Goal: Check status: Check status

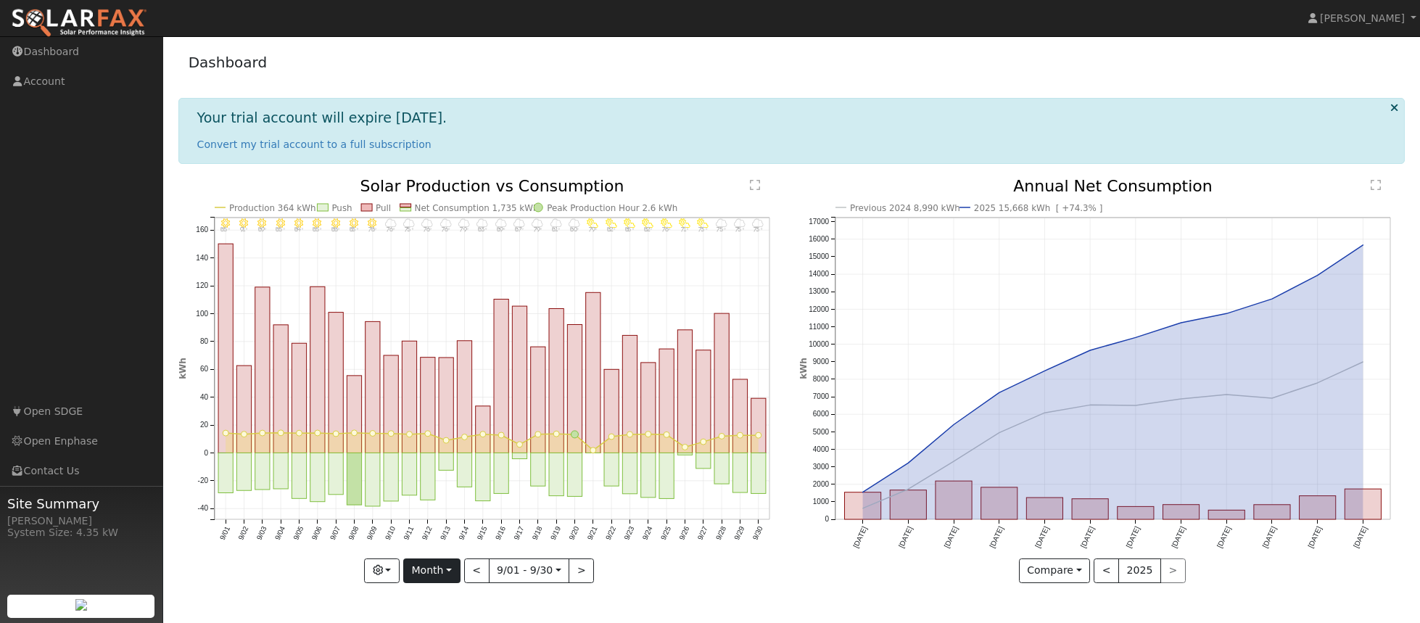
click at [450, 561] on button "Month" at bounding box center [431, 571] width 57 height 25
click at [434, 480] on link "Week" at bounding box center [454, 479] width 101 height 20
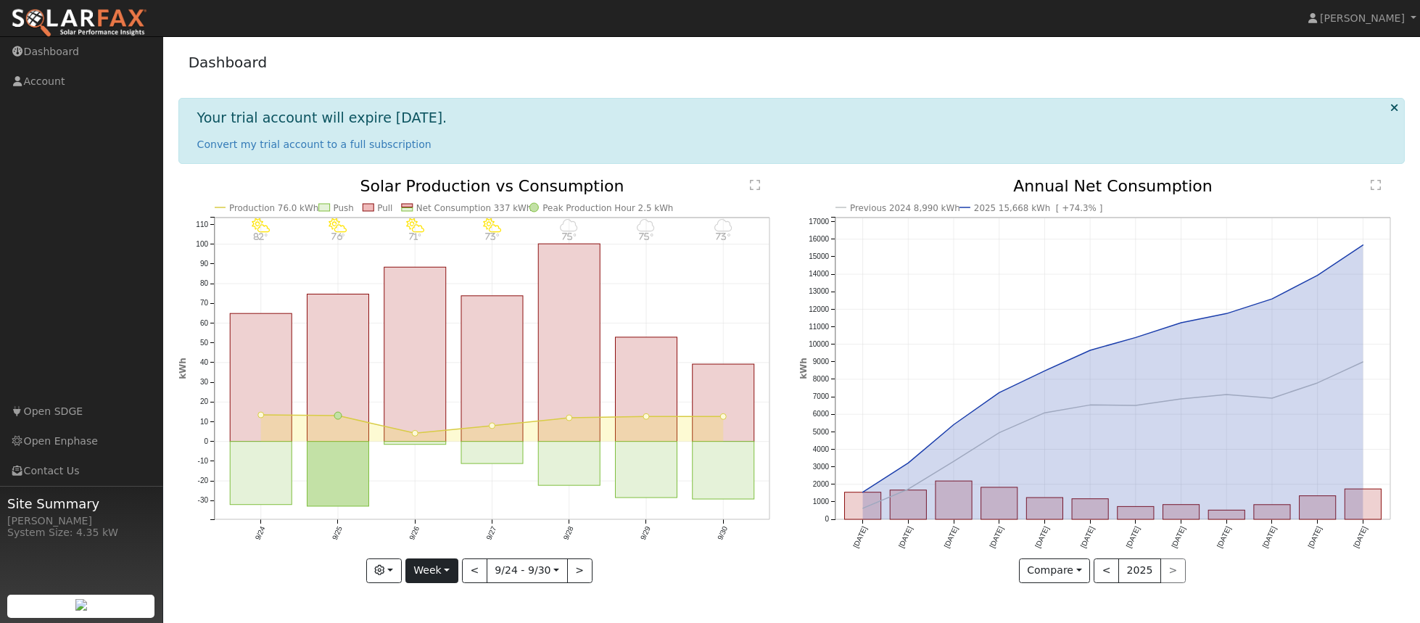
click at [454, 569] on button "Week" at bounding box center [431, 571] width 53 height 25
click at [448, 518] on link "Year" at bounding box center [456, 521] width 101 height 20
type input "2024-10-01"
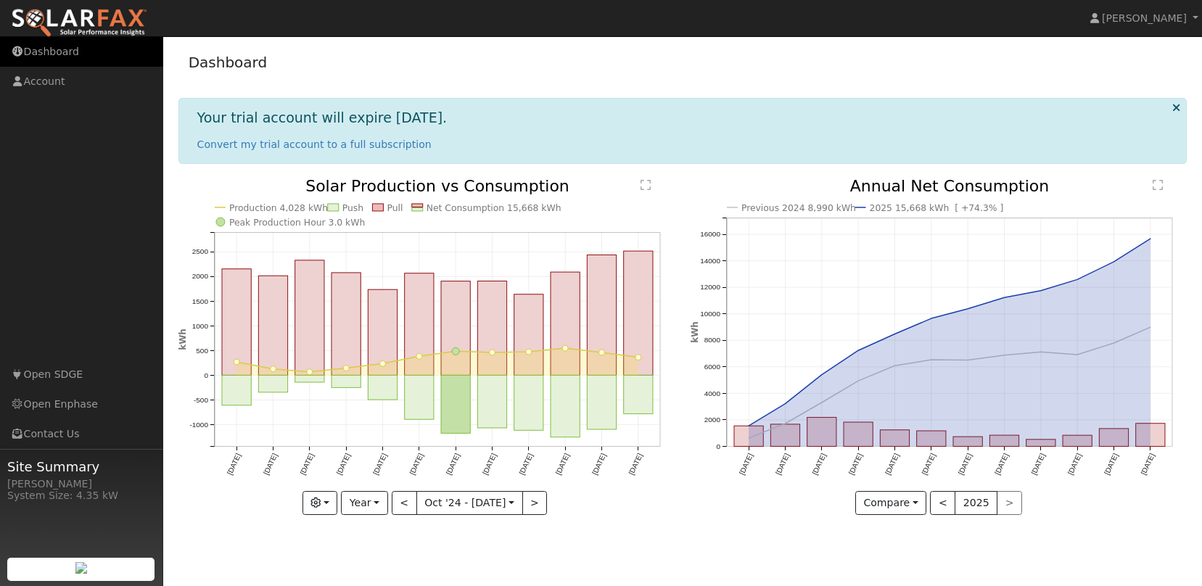
click at [45, 46] on link "Dashboard" at bounding box center [81, 52] width 163 height 30
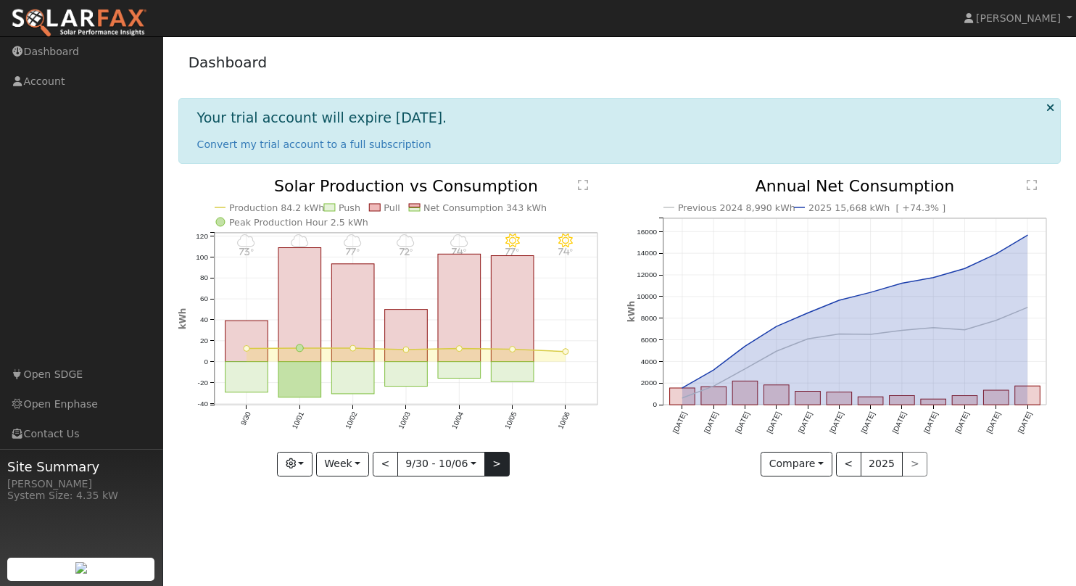
click at [500, 459] on button ">" at bounding box center [497, 464] width 25 height 25
type input "2025-10-07"
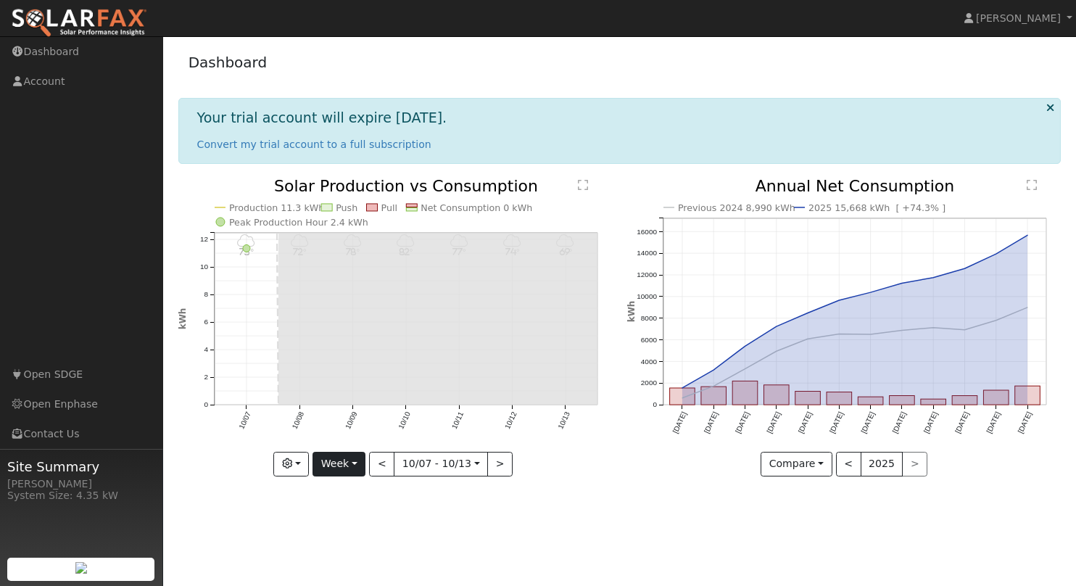
click at [356, 463] on button "Week" at bounding box center [339, 464] width 53 height 25
click at [357, 435] on link "Custom" at bounding box center [363, 434] width 101 height 20
click at [539, 456] on button "day" at bounding box center [527, 464] width 45 height 25
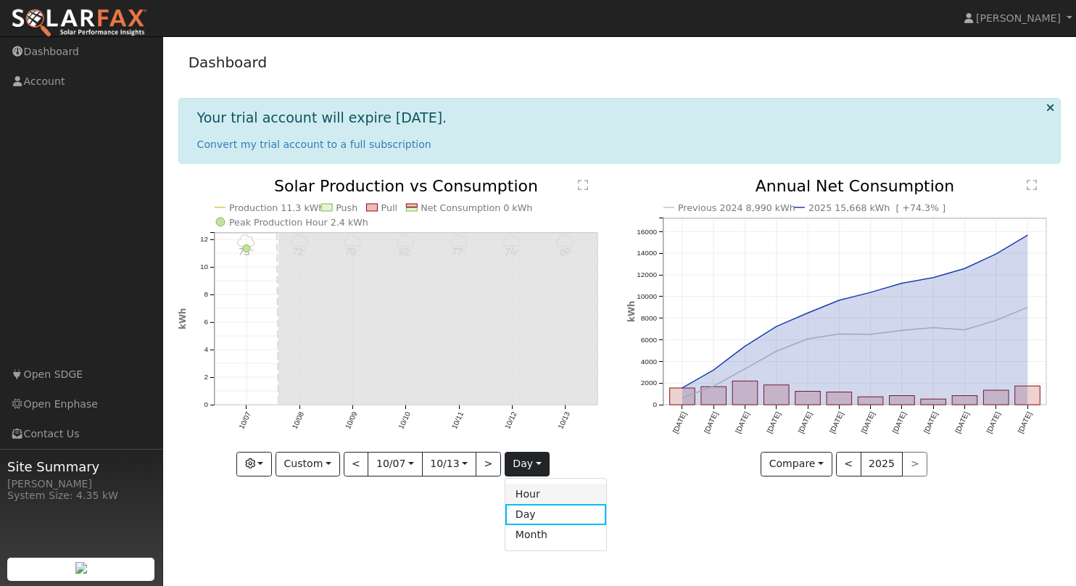
click at [537, 491] on link "Hour" at bounding box center [556, 494] width 101 height 20
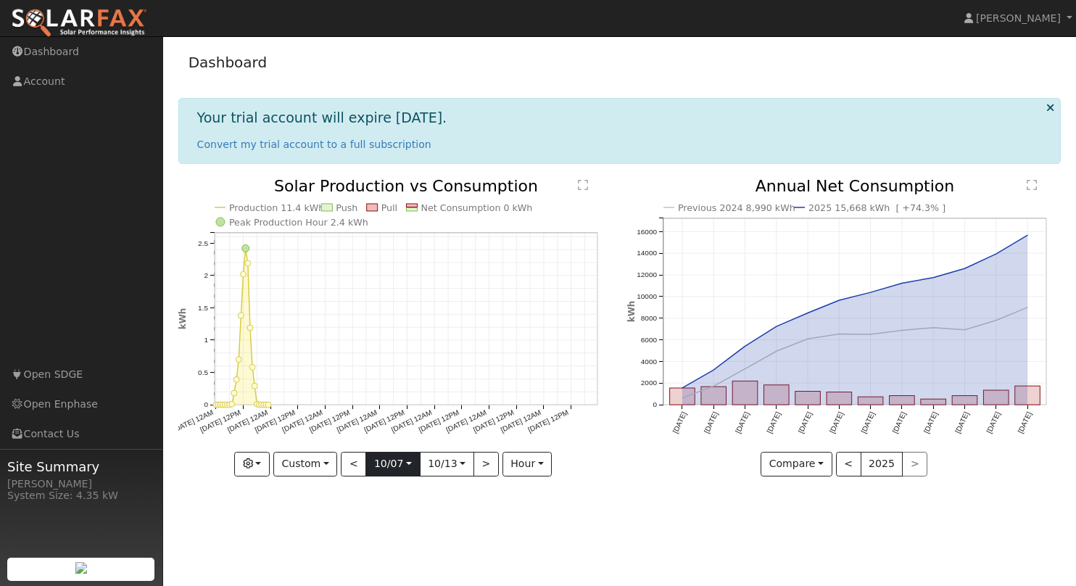
click at [410, 463] on input "2025-10-07" at bounding box center [392, 464] width 53 height 23
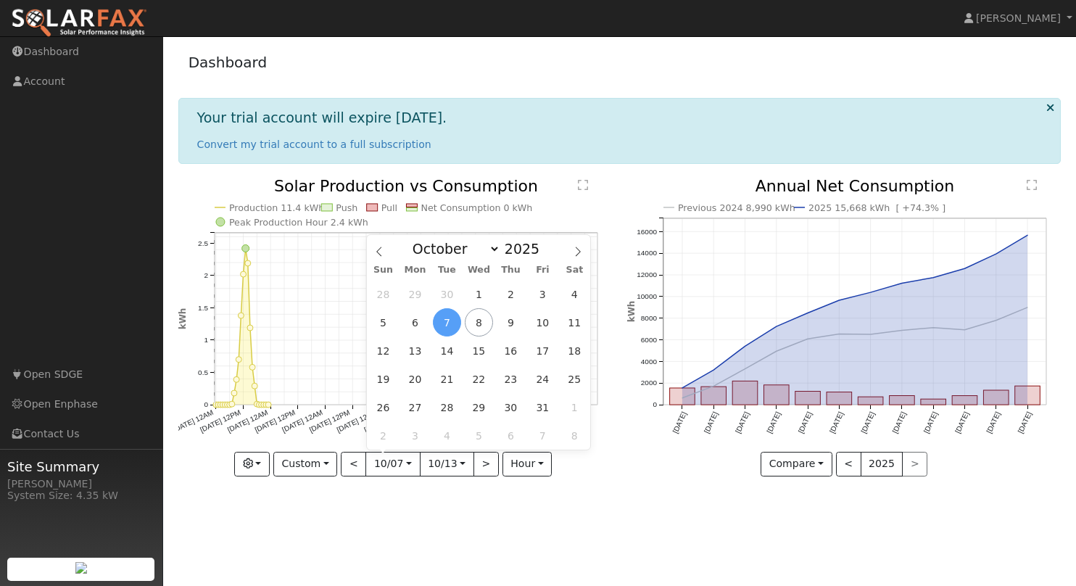
click at [449, 325] on span "7" at bounding box center [447, 322] width 28 height 28
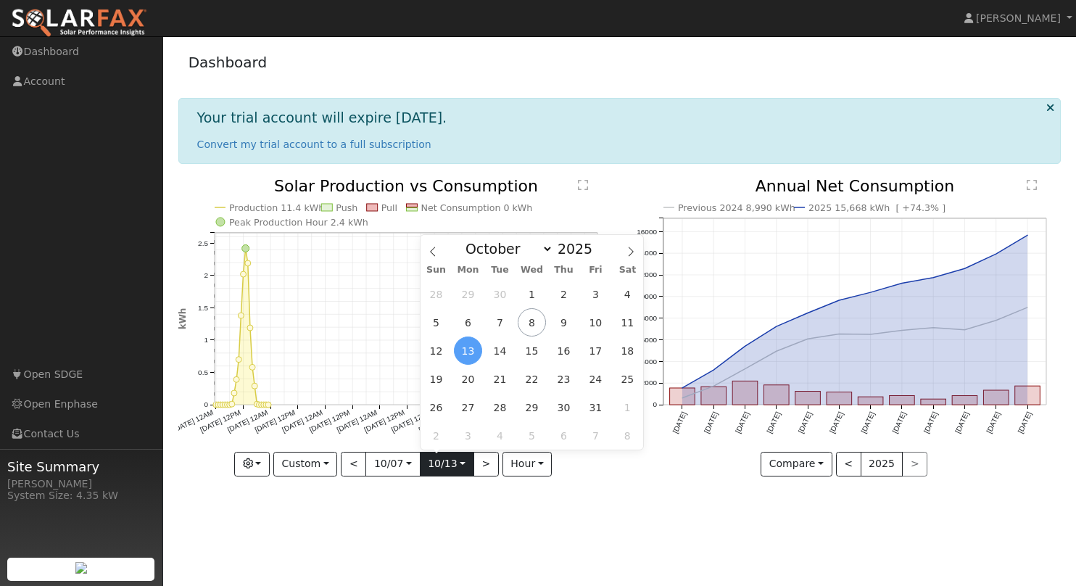
click at [461, 461] on input "2025-10-13" at bounding box center [447, 464] width 53 height 23
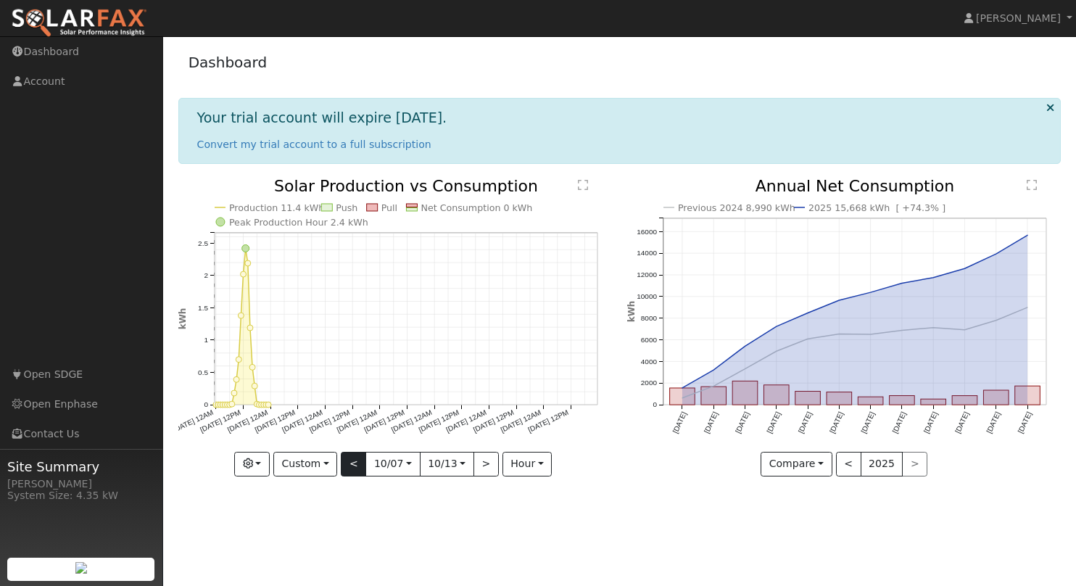
click at [353, 464] on button "<" at bounding box center [353, 464] width 25 height 25
type input "[DATE]"
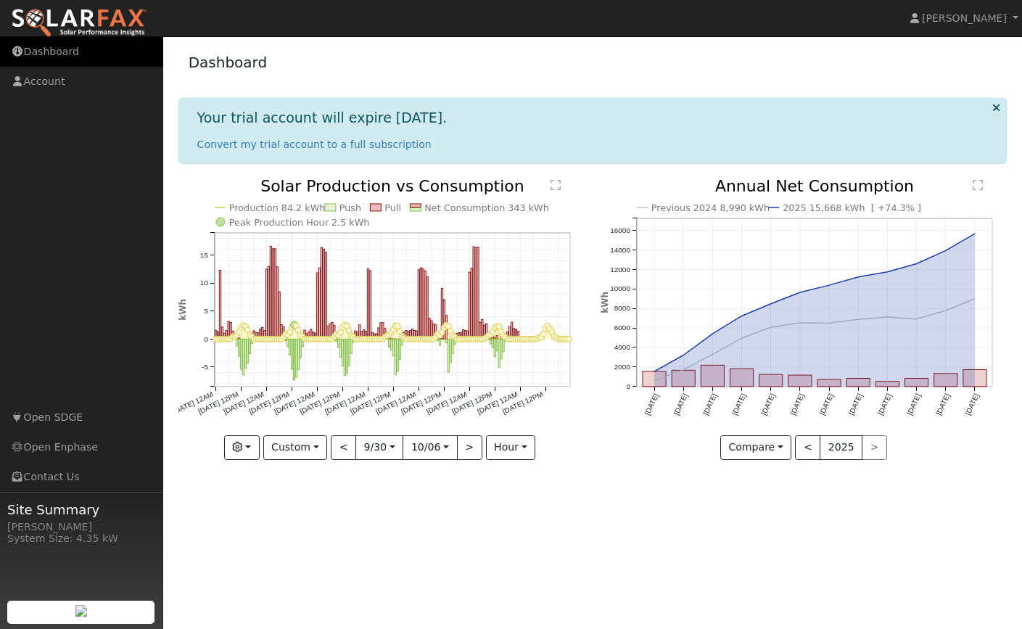
click at [56, 54] on link "Dashboard" at bounding box center [81, 52] width 163 height 30
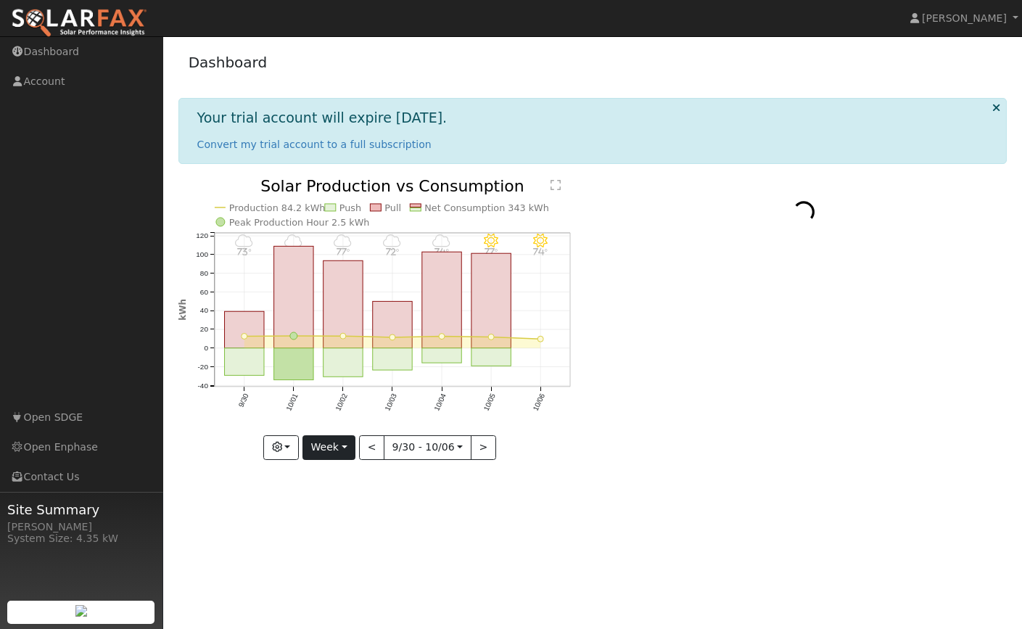
click at [353, 444] on button "Week" at bounding box center [328, 447] width 53 height 25
click at [353, 556] on link "Custom" at bounding box center [353, 559] width 101 height 20
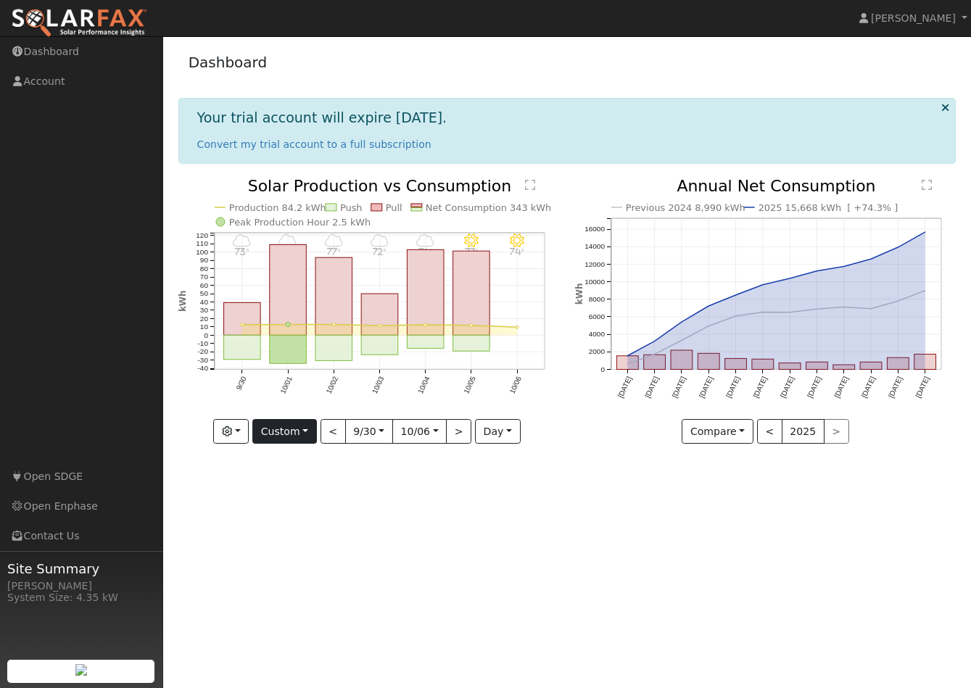
click at [307, 427] on button "Custom" at bounding box center [284, 431] width 65 height 25
click at [468, 531] on div "User Profile First name Last name Email Email Notifications No Emails No Emails…" at bounding box center [567, 362] width 808 height 652
click at [507, 430] on button "day" at bounding box center [497, 431] width 45 height 25
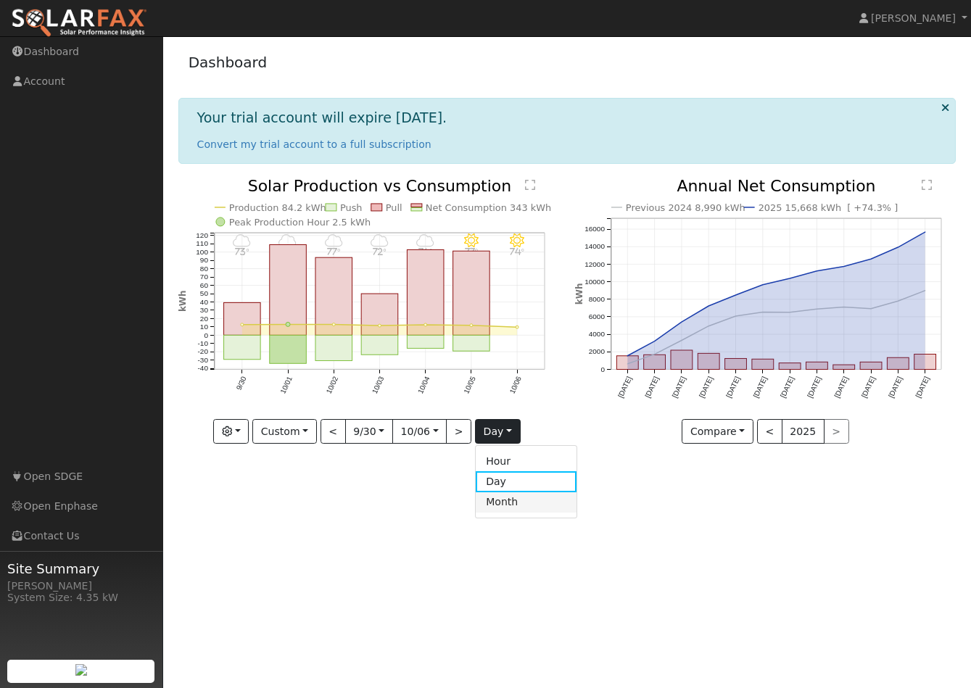
click at [507, 503] on link "Month" at bounding box center [526, 503] width 101 height 20
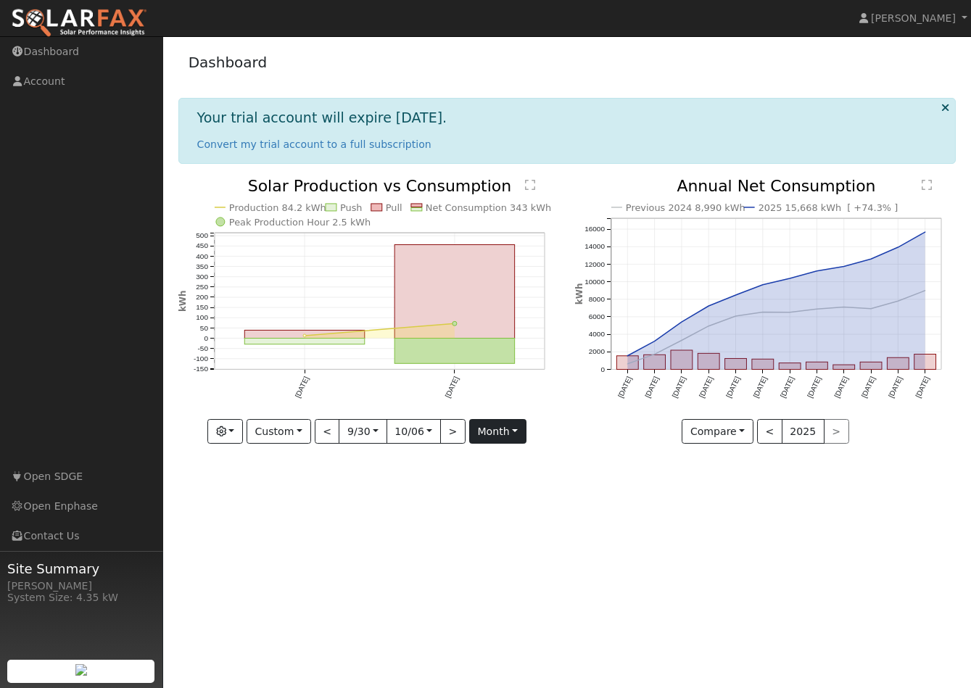
click at [515, 437] on button "month" at bounding box center [497, 431] width 57 height 25
click at [513, 453] on link "Hour" at bounding box center [520, 461] width 101 height 20
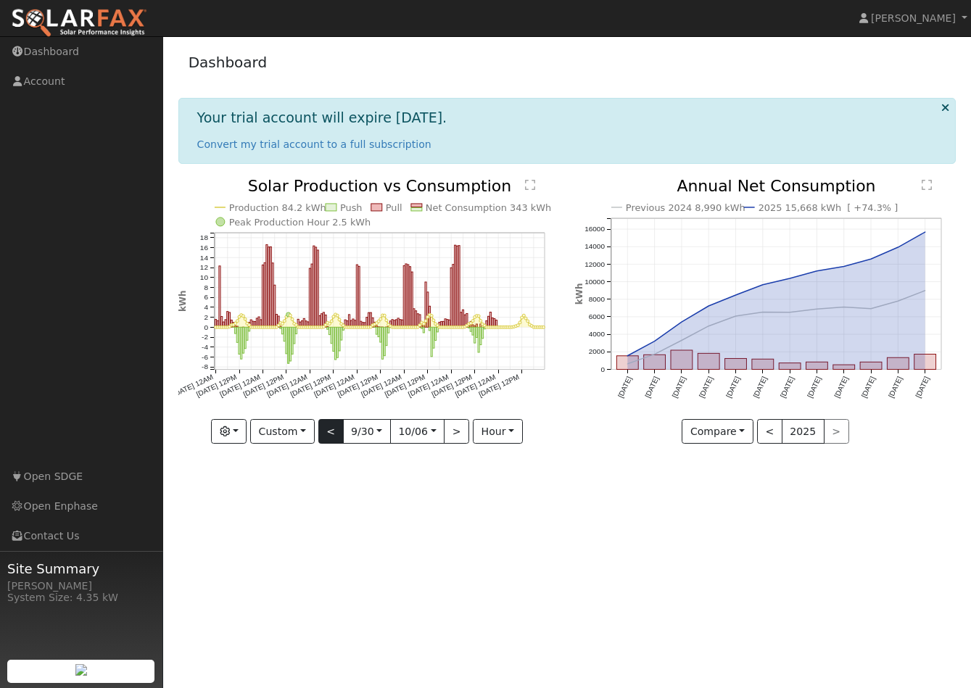
click at [328, 430] on button "<" at bounding box center [330, 431] width 25 height 25
type input "[DATE]"
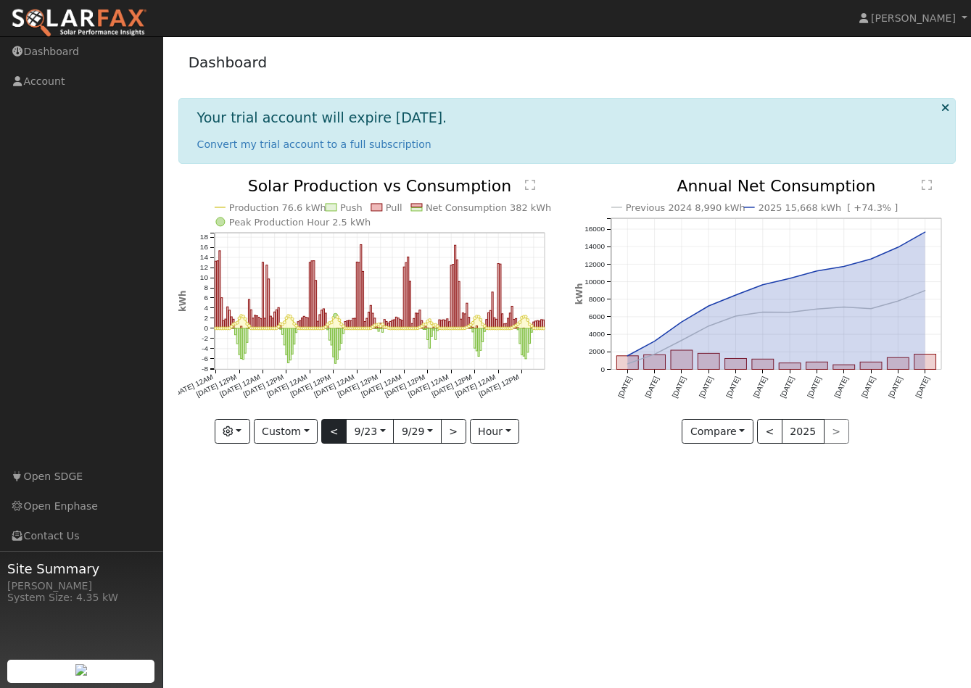
click at [328, 430] on button "<" at bounding box center [333, 431] width 25 height 25
type input "[DATE]"
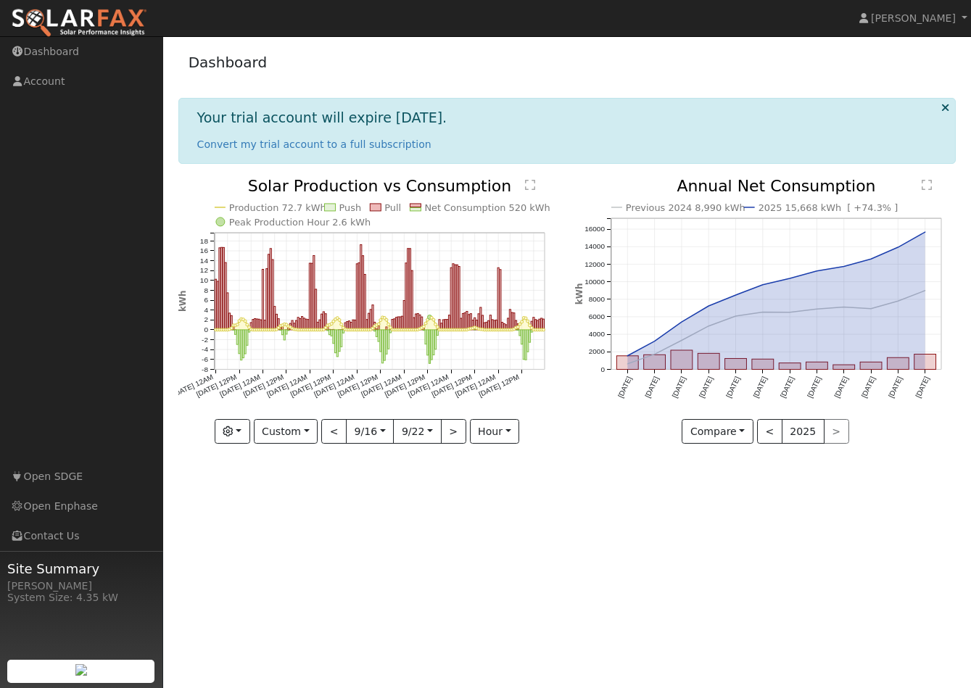
click at [380, 429] on input "[DATE]" at bounding box center [370, 431] width 46 height 23
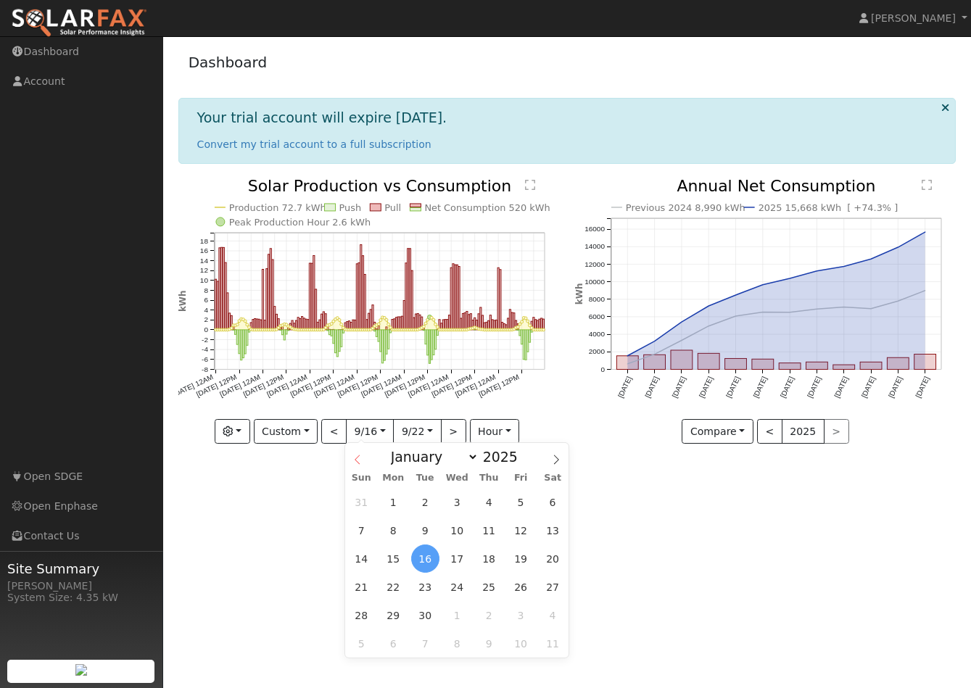
click at [358, 458] on icon at bounding box center [358, 460] width 10 height 10
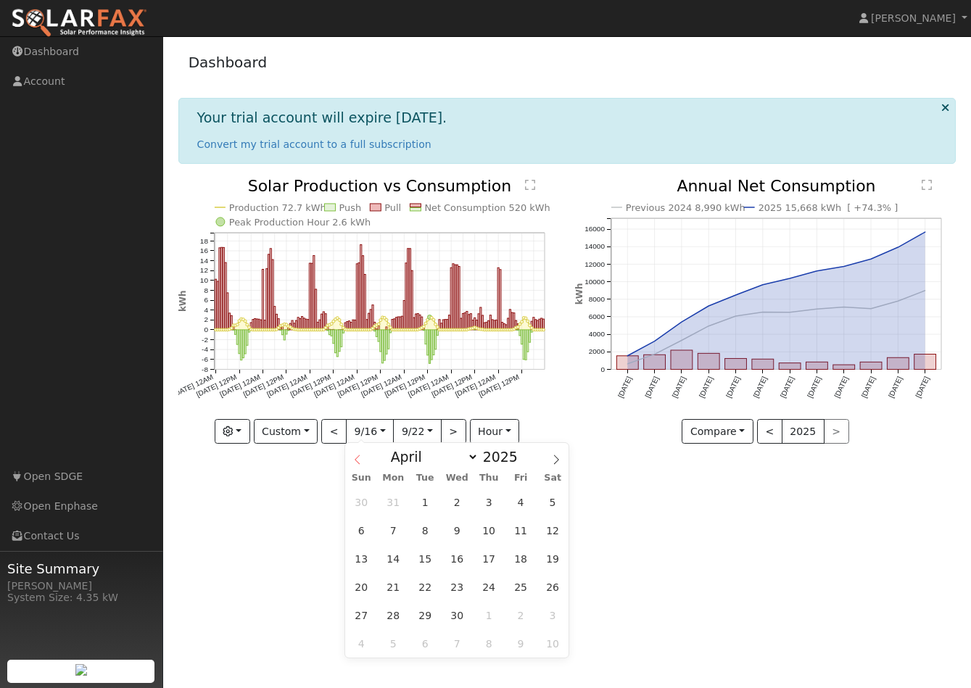
click at [358, 466] on span at bounding box center [357, 455] width 25 height 25
select select "0"
click at [463, 500] on span "1" at bounding box center [457, 502] width 28 height 28
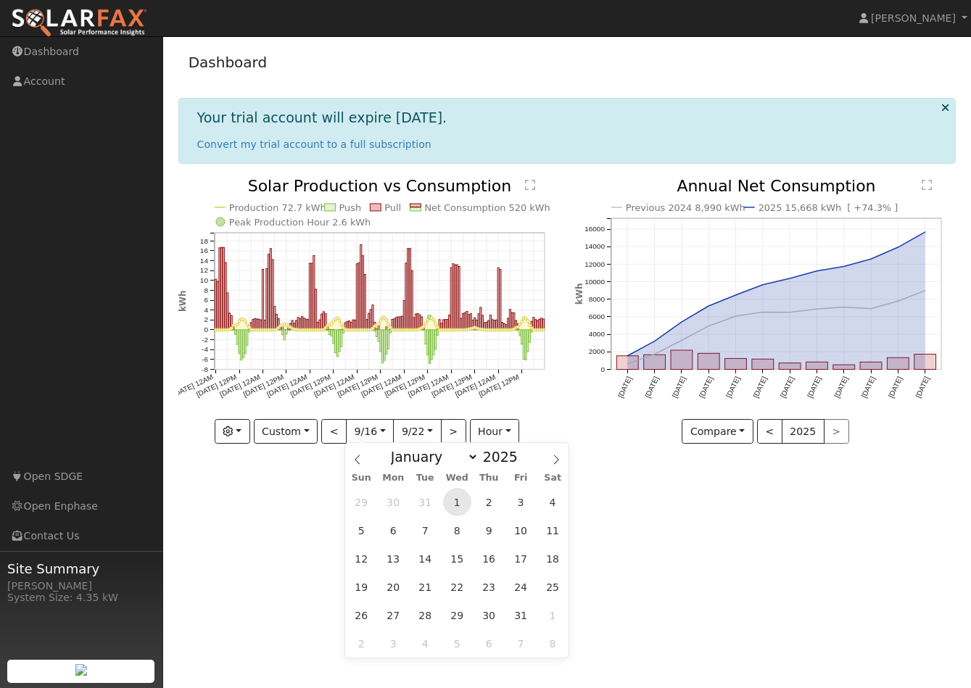
type input "[DATE]"
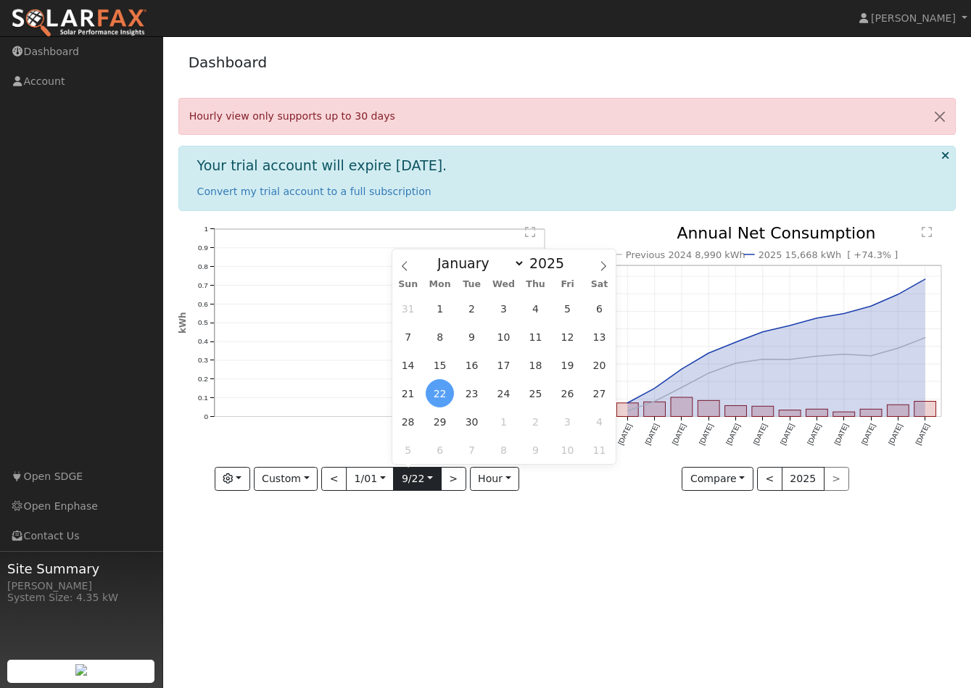
click at [429, 479] on input "[DATE]" at bounding box center [417, 479] width 46 height 23
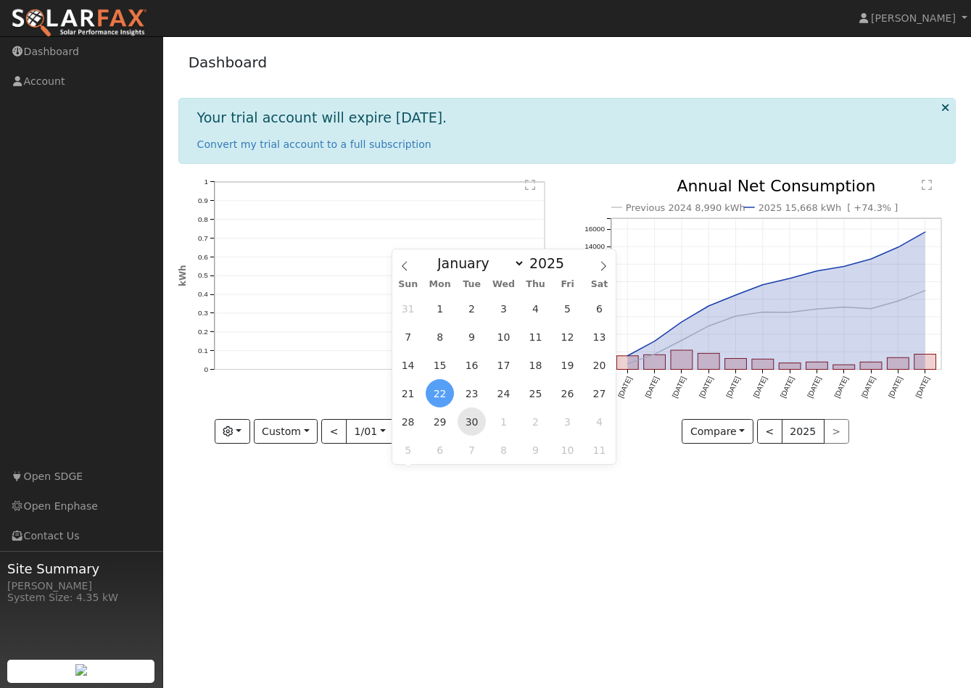
click at [477, 422] on span "30" at bounding box center [472, 422] width 28 height 28
type input "[DATE]"
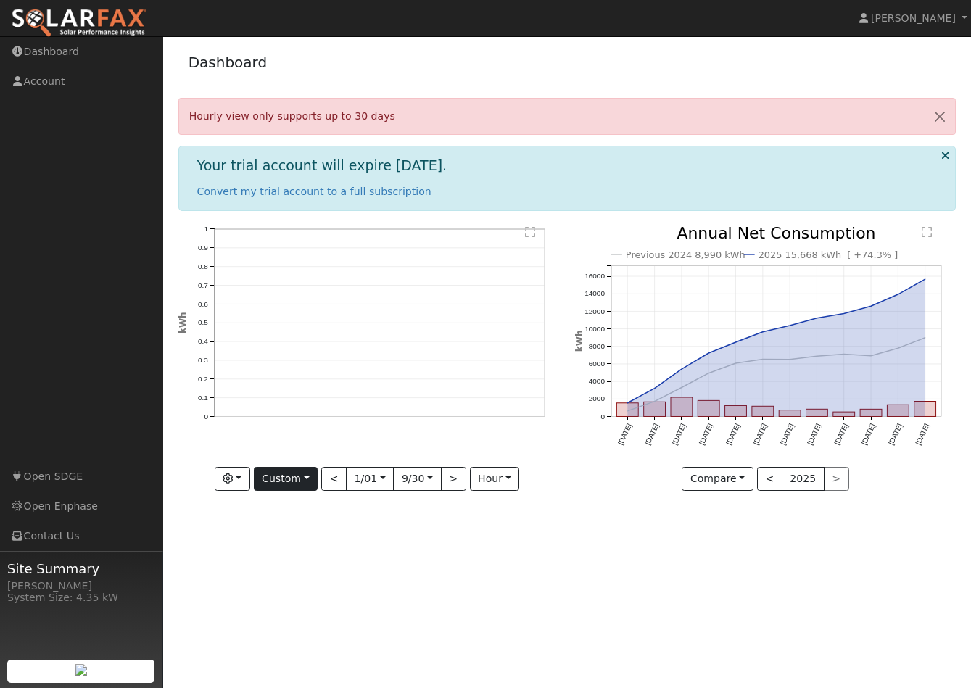
click at [308, 477] on button "Custom" at bounding box center [286, 479] width 65 height 25
click at [299, 590] on link "Custom" at bounding box center [305, 590] width 101 height 20
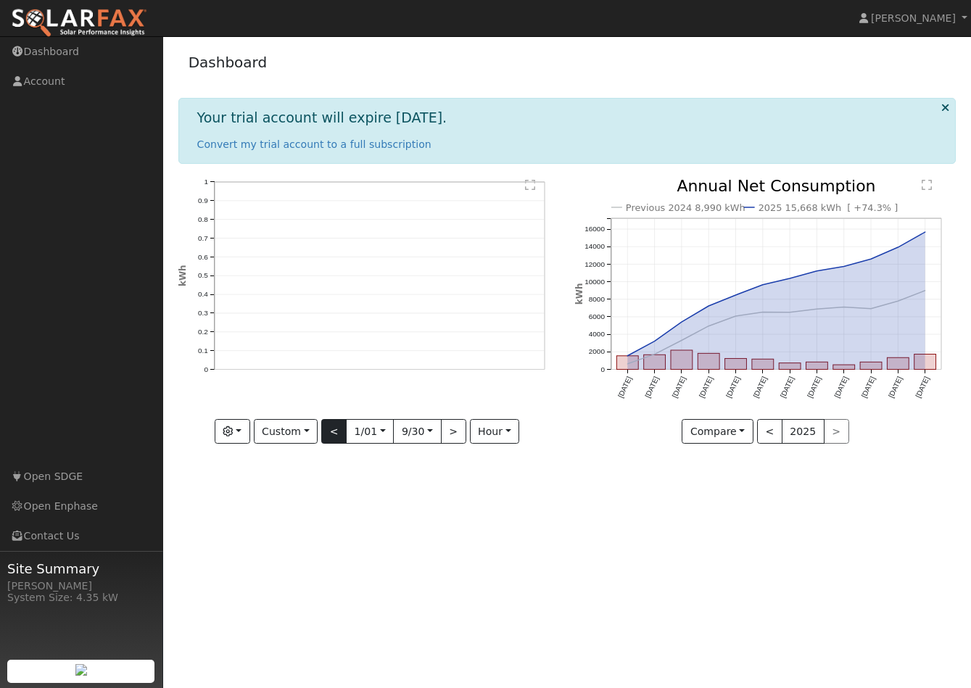
click at [326, 440] on button "<" at bounding box center [333, 431] width 25 height 25
type input "[DATE]"
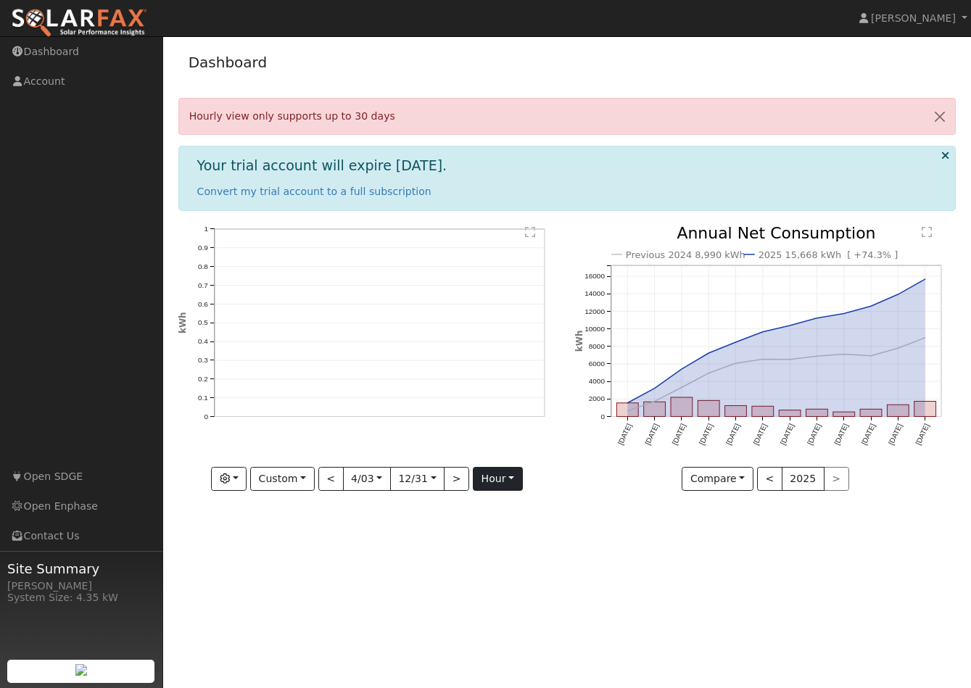
click at [487, 472] on button "hour" at bounding box center [498, 479] width 50 height 25
click at [508, 522] on link "Day" at bounding box center [524, 529] width 101 height 20
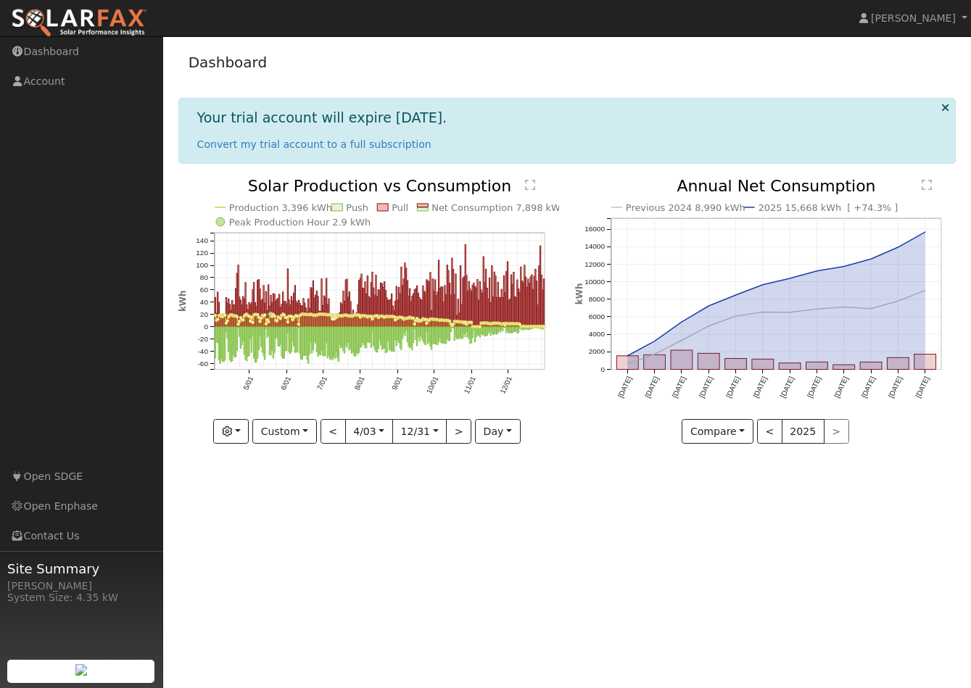
click at [529, 189] on text "" at bounding box center [530, 185] width 10 height 12
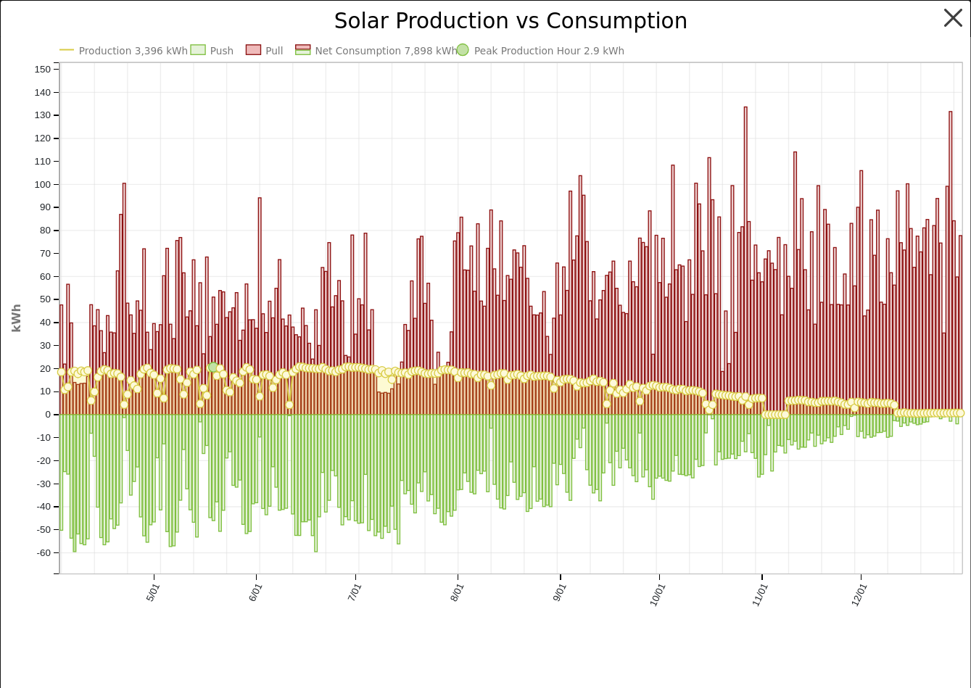
click at [955, 12] on button "button" at bounding box center [954, 18] width 28 height 28
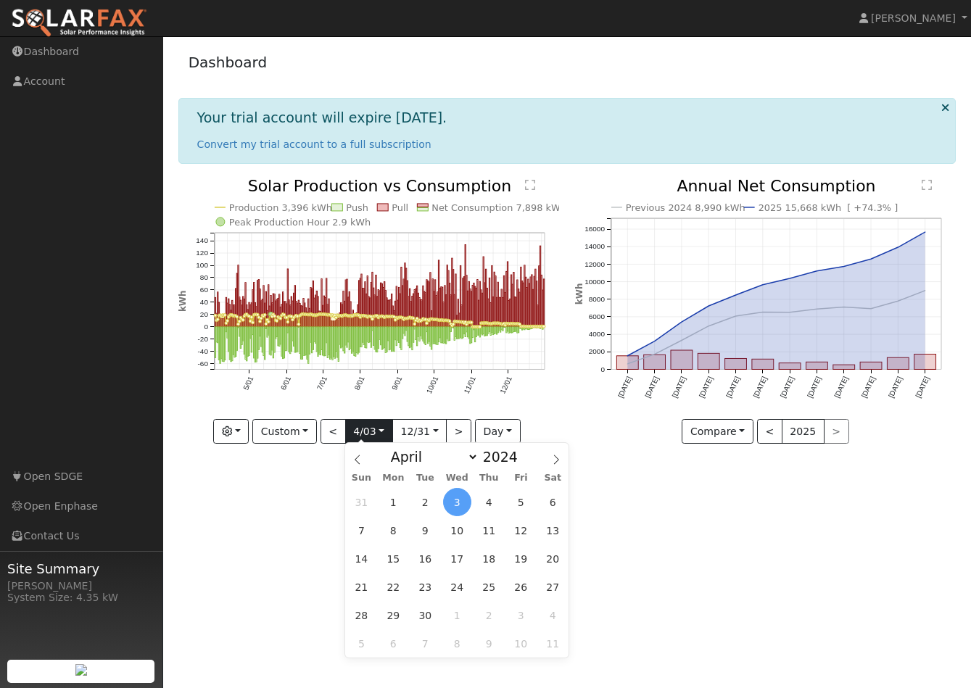
click at [367, 428] on input "[DATE]" at bounding box center [369, 431] width 46 height 23
type input "0008-12-31"
type input "1908"
select select "11"
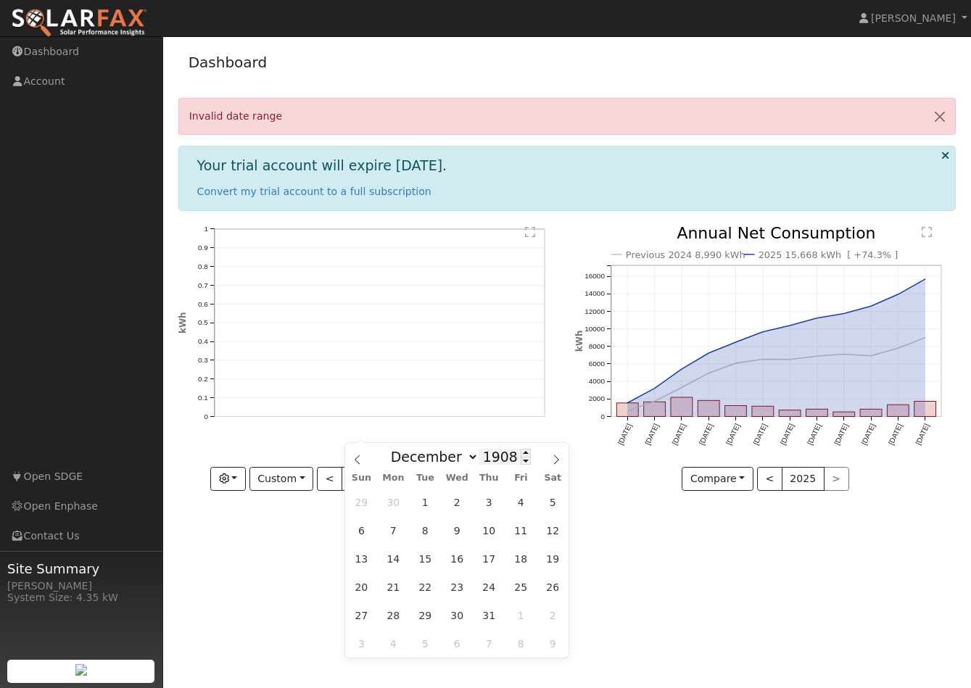
click at [505, 456] on input "1908" at bounding box center [505, 457] width 52 height 16
type input "2025"
select select "8"
click at [393, 503] on span "1" at bounding box center [393, 502] width 28 height 28
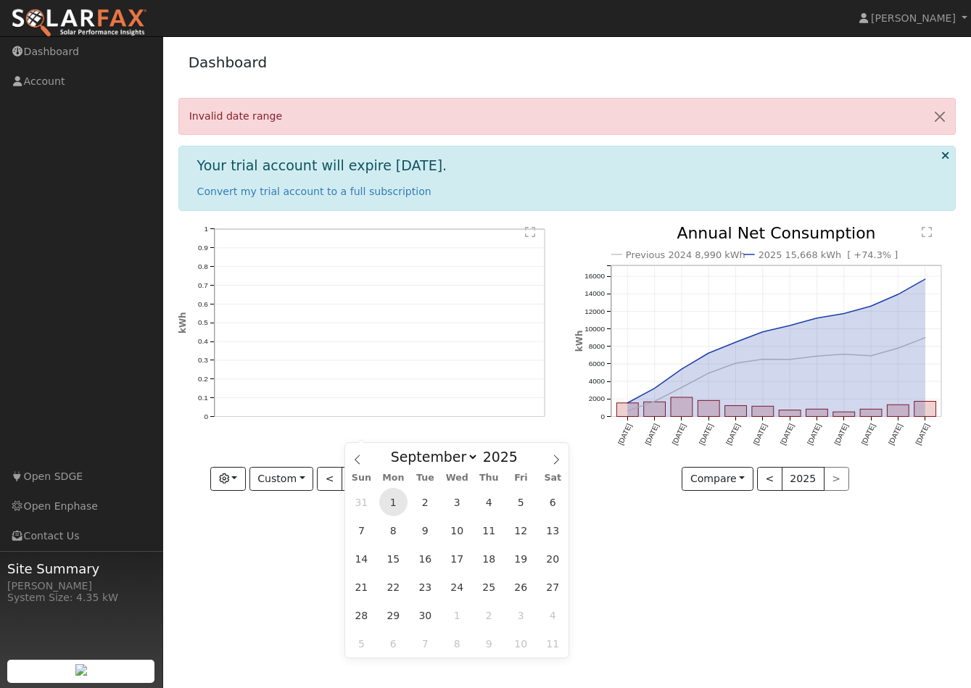
type input "[DATE]"
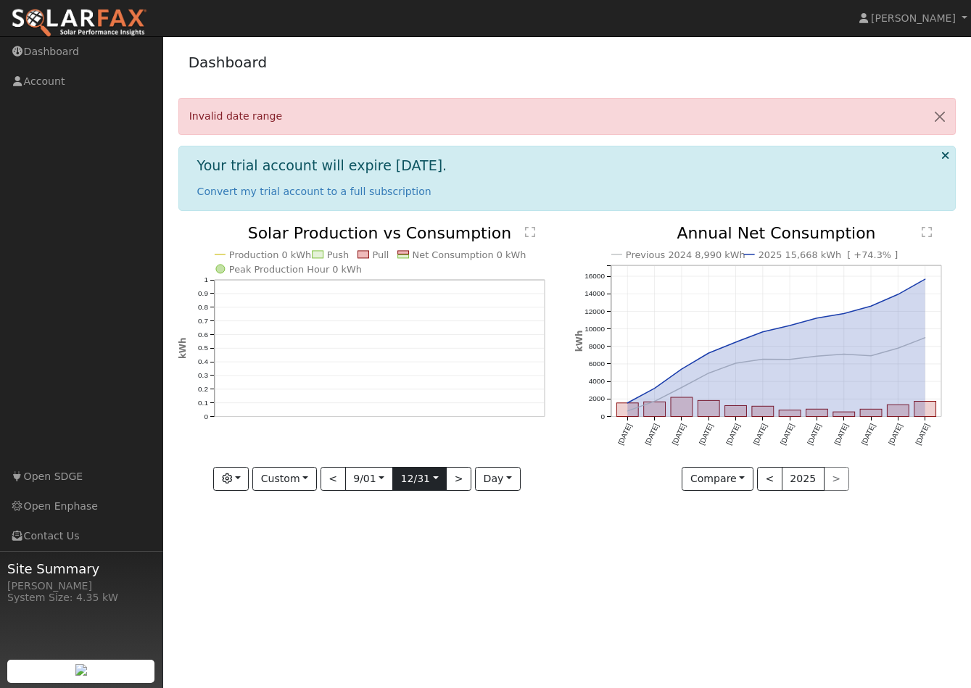
click at [430, 480] on input "[DATE]" at bounding box center [419, 479] width 53 height 23
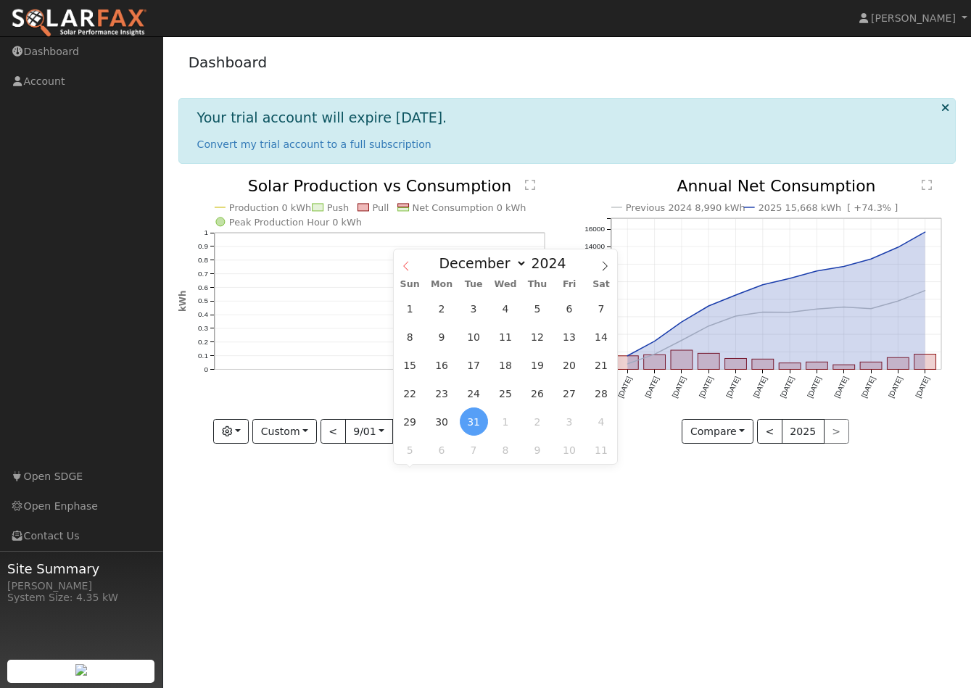
click at [410, 266] on icon at bounding box center [406, 266] width 10 height 10
select select "8"
click at [442, 423] on span "30" at bounding box center [442, 422] width 28 height 28
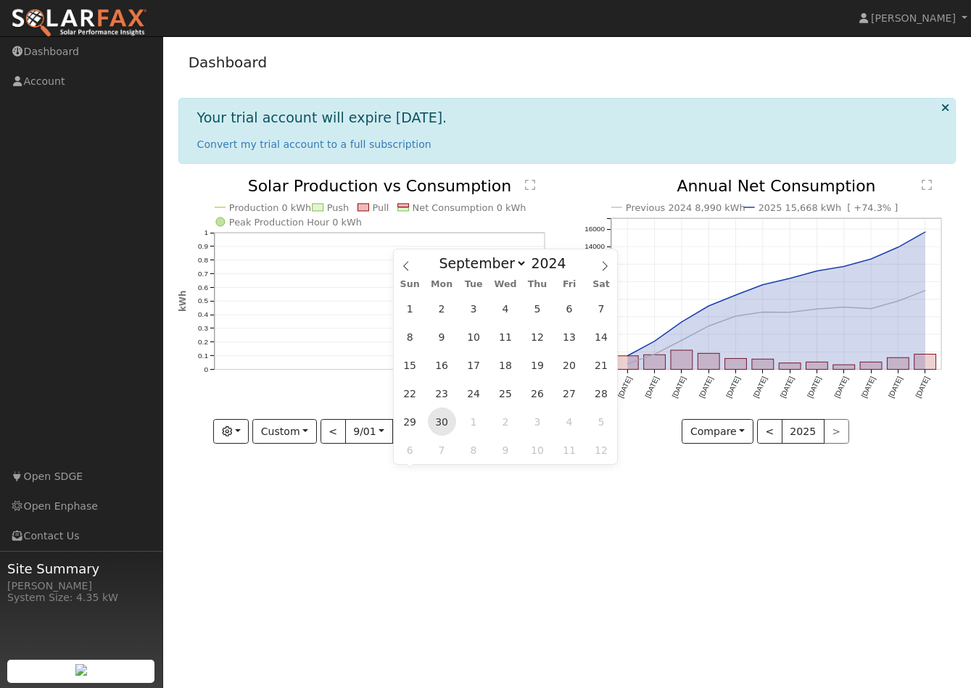
type input "[DATE]"
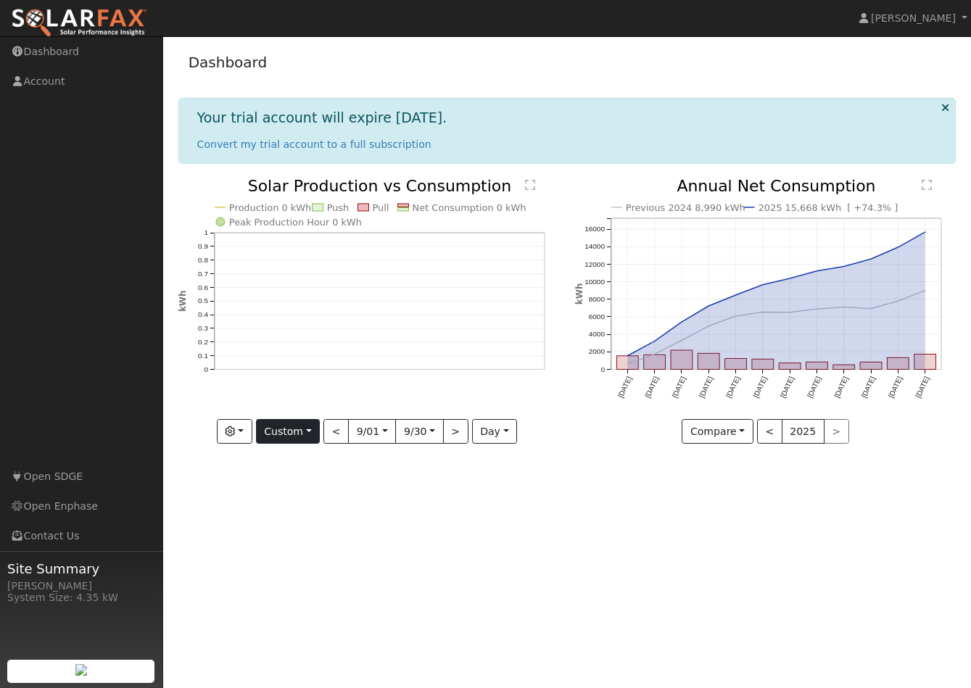
click at [312, 425] on button "Custom" at bounding box center [288, 431] width 65 height 25
click at [308, 455] on link "Day" at bounding box center [307, 461] width 101 height 20
click at [456, 432] on button ">" at bounding box center [452, 431] width 25 height 25
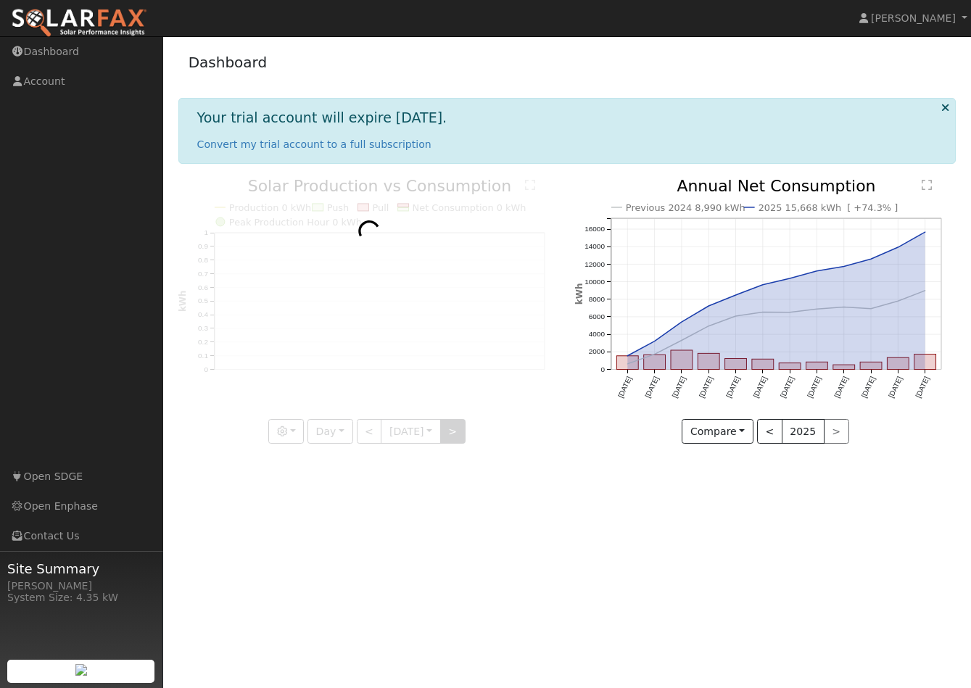
click at [456, 432] on div at bounding box center [369, 310] width 382 height 265
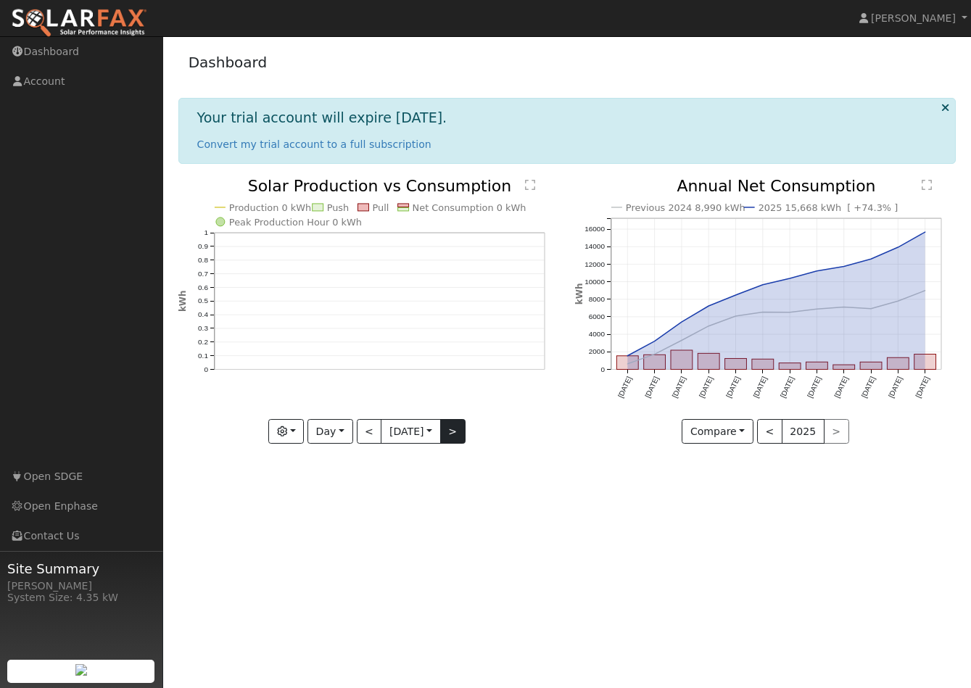
click at [456, 432] on div "Production 0 kWh Push Pull Net Consumption 0 kWh Peak Production Hour 0 kWh 0 0…" at bounding box center [369, 310] width 382 height 265
click at [456, 432] on button ">" at bounding box center [452, 431] width 25 height 25
click at [456, 432] on div at bounding box center [369, 310] width 382 height 265
click at [456, 432] on button ">" at bounding box center [452, 431] width 25 height 25
type input "[DATE]"
